Goal: Task Accomplishment & Management: Use online tool/utility

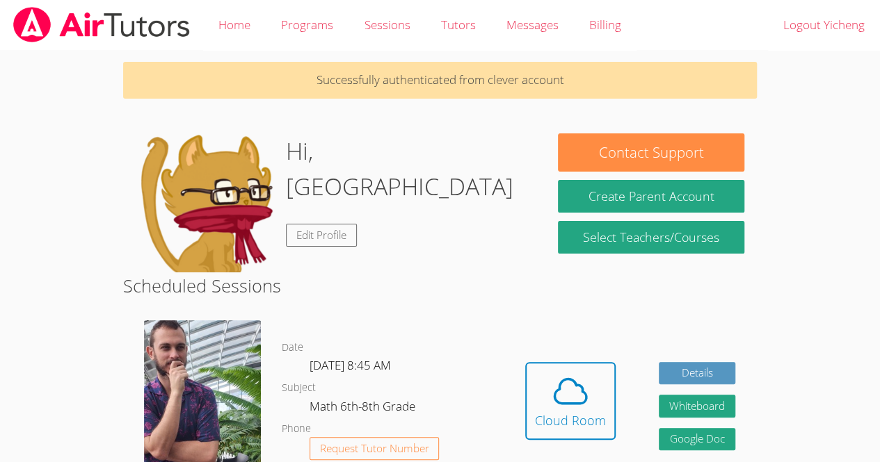
click at [76, 362] on body "Home Programs Sessions Tutors Messages Billing Logout Yicheng Successfully auth…" at bounding box center [440, 231] width 880 height 462
click at [74, 348] on body "Home Programs Sessions Tutors Messages Billing Logout Yicheng Successfully auth…" at bounding box center [440, 231] width 880 height 462
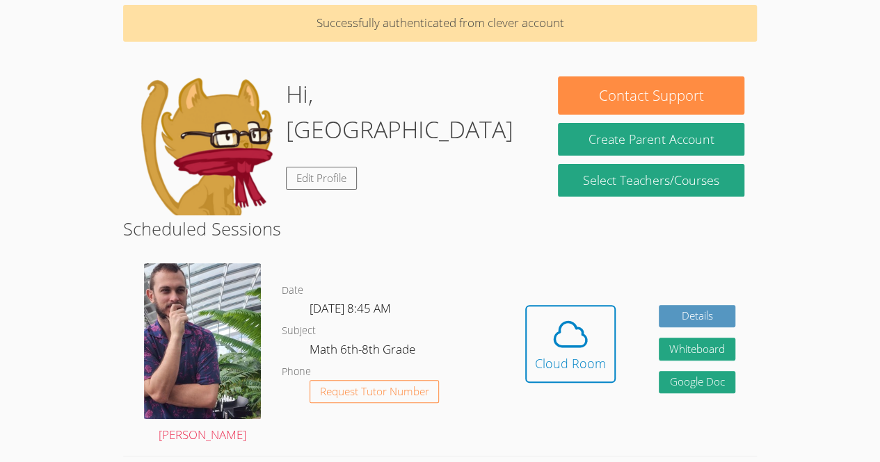
scroll to position [58, 0]
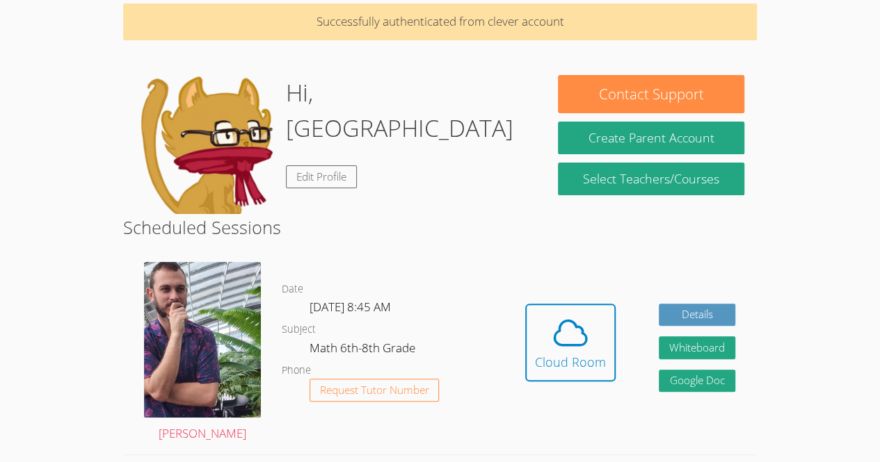
click at [828, 134] on body "Home Programs Sessions Tutors Messages Billing Logout Yicheng Successfully auth…" at bounding box center [440, 173] width 880 height 462
click at [584, 345] on icon at bounding box center [570, 333] width 39 height 39
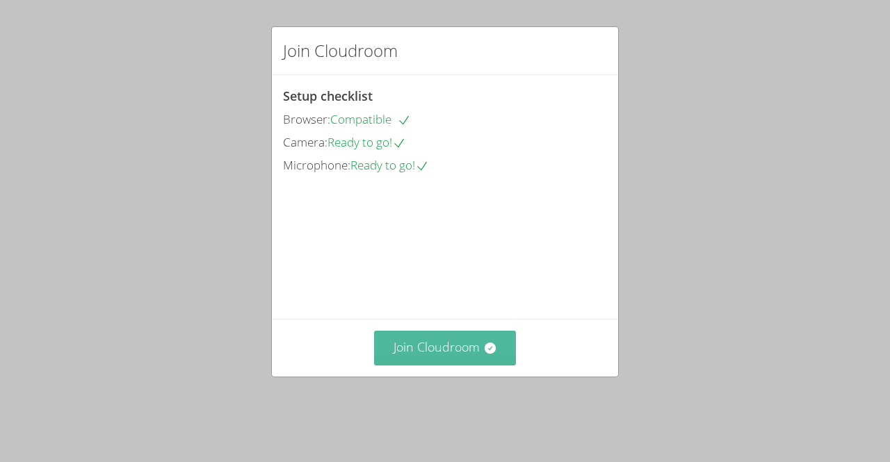
click at [473, 365] on button "Join Cloudroom" at bounding box center [445, 348] width 143 height 34
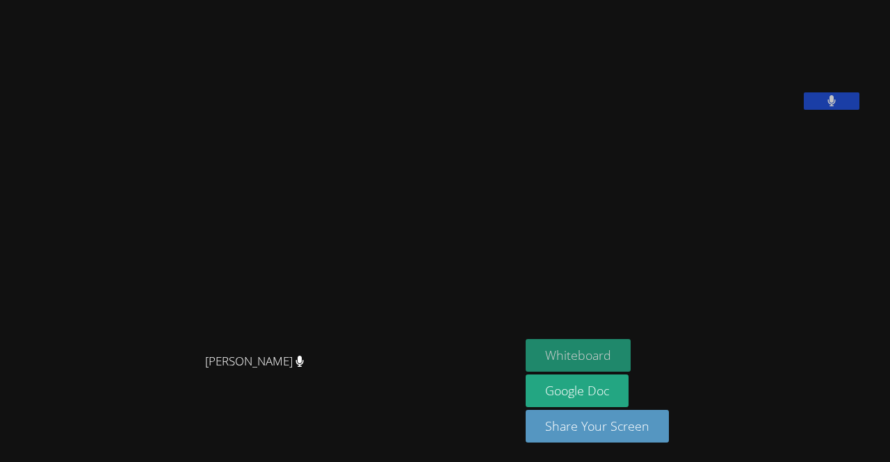
click at [526, 354] on button "Whiteboard" at bounding box center [578, 355] width 105 height 33
click at [156, 257] on video at bounding box center [260, 203] width 209 height 286
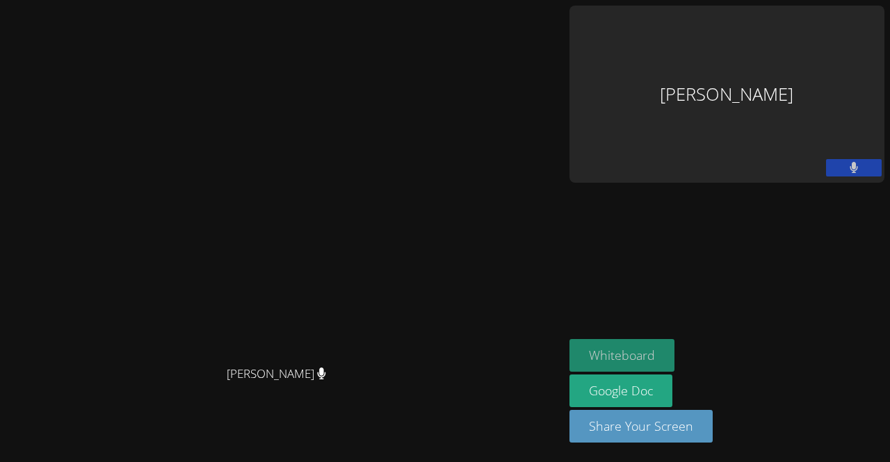
click at [674, 355] on button "Whiteboard" at bounding box center [621, 355] width 105 height 33
click at [777, 49] on div "[PERSON_NAME]" at bounding box center [726, 94] width 315 height 177
click at [674, 357] on button "Whiteboard" at bounding box center [621, 355] width 105 height 33
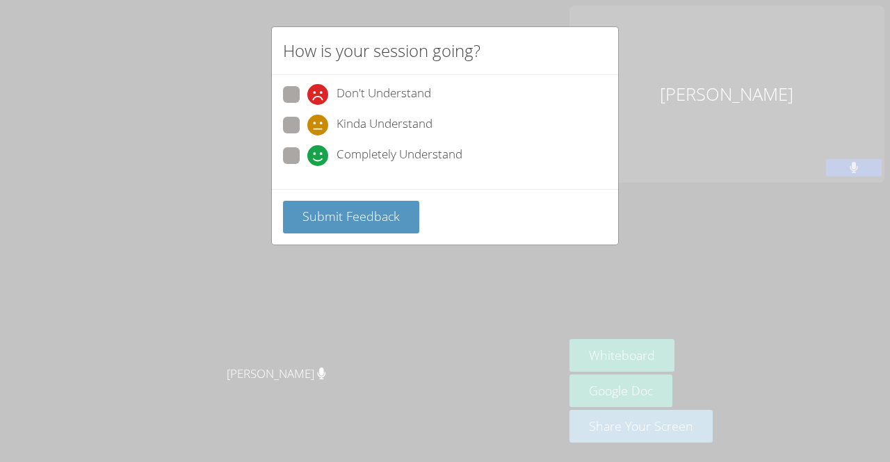
click at [307, 166] on span at bounding box center [307, 166] width 0 height 0
click at [307, 159] on input "Completely Understand" at bounding box center [313, 153] width 12 height 12
radio input "true"
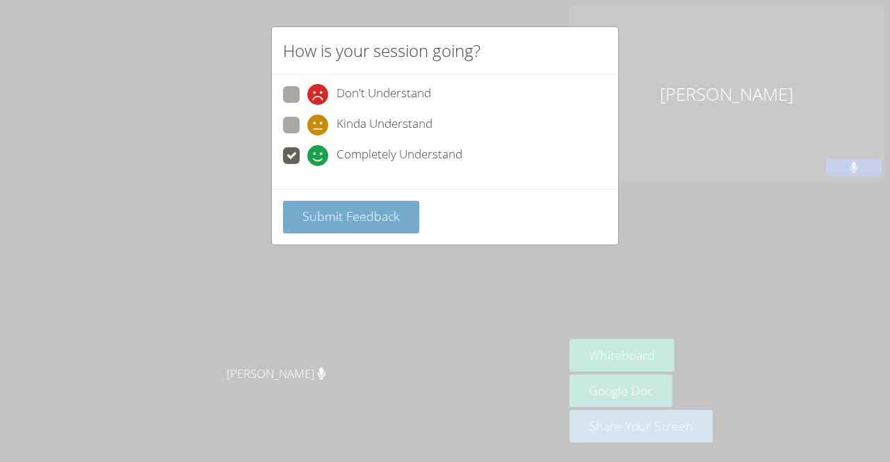
click at [347, 210] on span "Submit Feedback" at bounding box center [350, 216] width 97 height 17
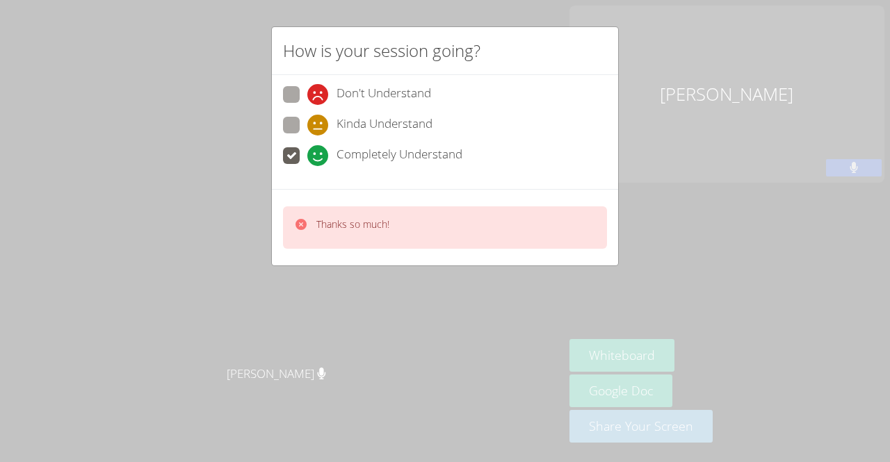
click at [293, 218] on div "Thanks so much!" at bounding box center [445, 228] width 324 height 42
click at [295, 224] on icon at bounding box center [301, 225] width 14 height 14
